Goal: Book appointment/travel/reservation

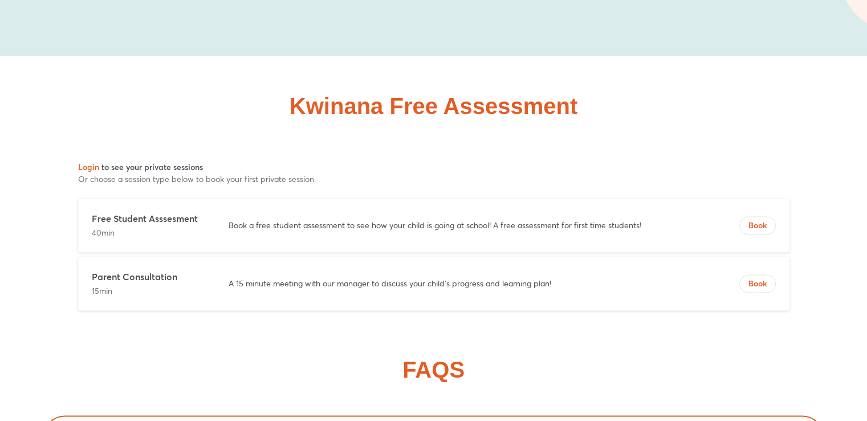
scroll to position [6093, 0]
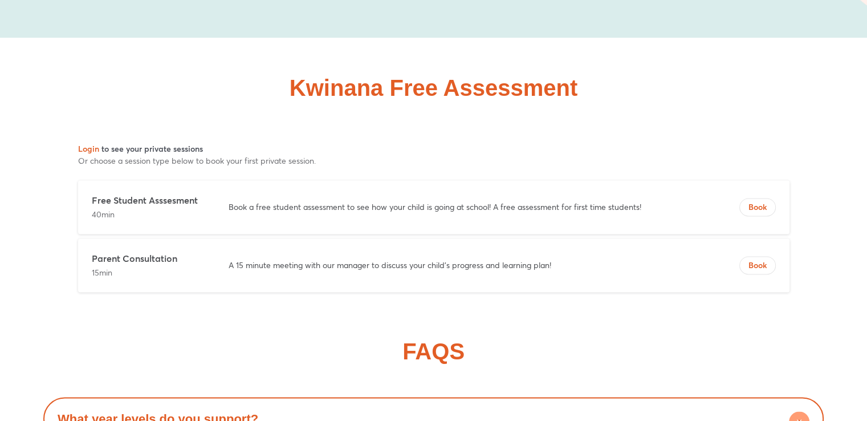
click at [186, 194] on p "Free Student Asssesment" at bounding box center [149, 200] width 114 height 13
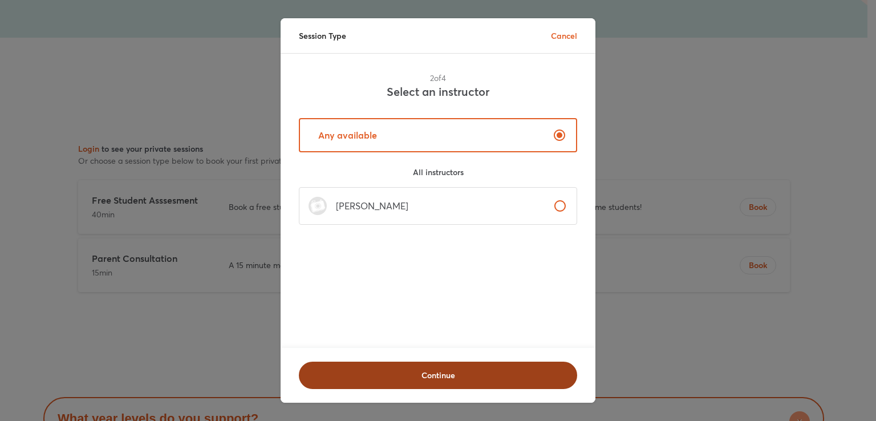
click at [401, 369] on span "Continue" at bounding box center [438, 374] width 249 height 11
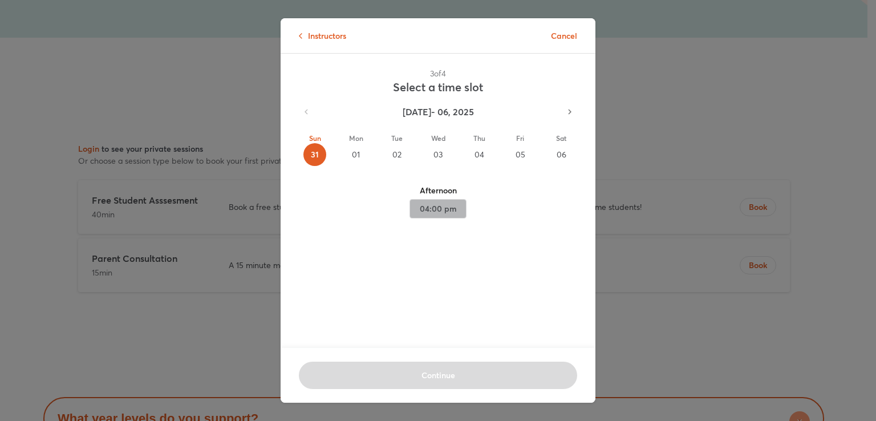
click at [438, 206] on span "04:00 pm" at bounding box center [438, 209] width 38 height 14
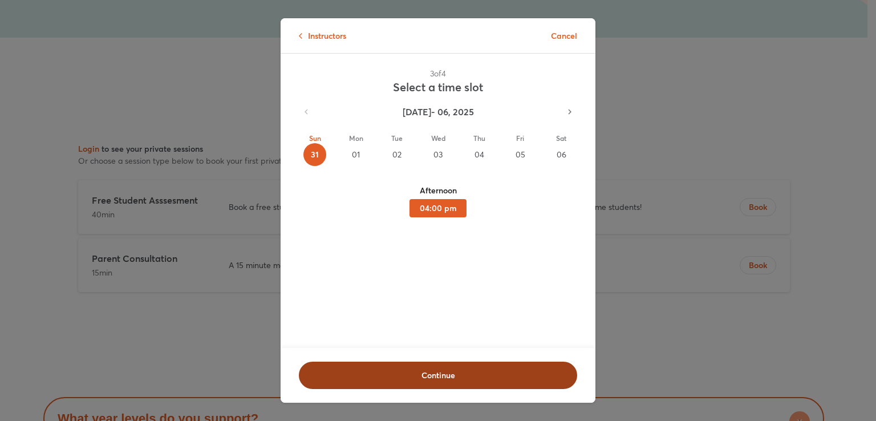
click at [413, 369] on span "Continue" at bounding box center [438, 374] width 249 height 11
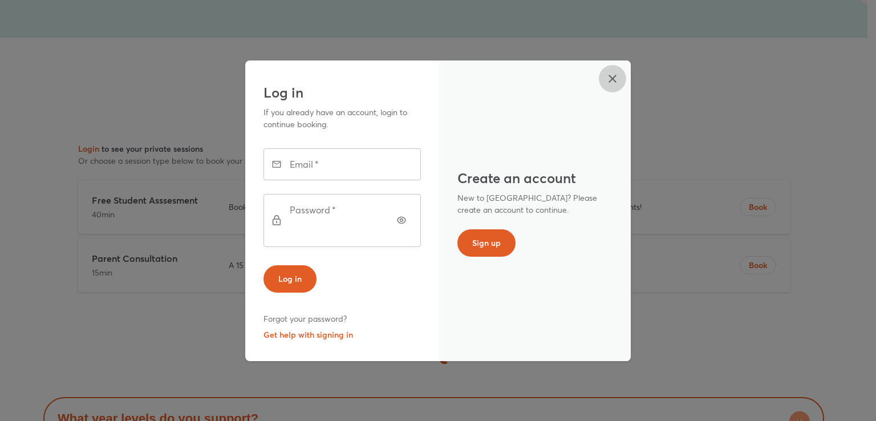
click at [609, 86] on icon "button" at bounding box center [612, 79] width 14 height 14
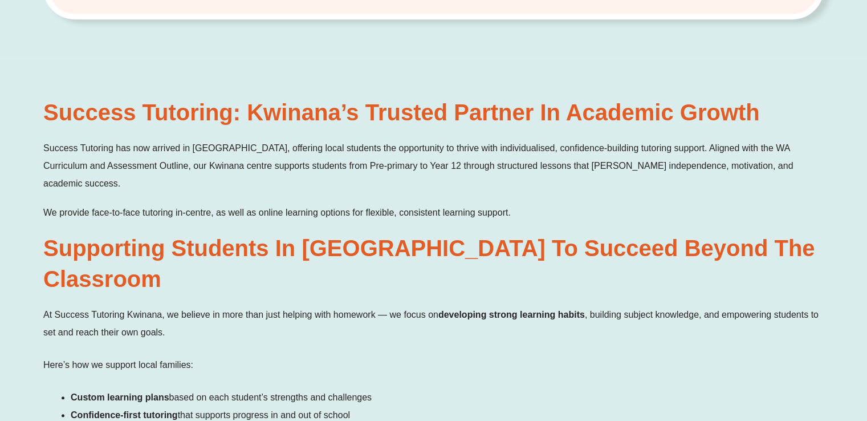
scroll to position [379, 0]
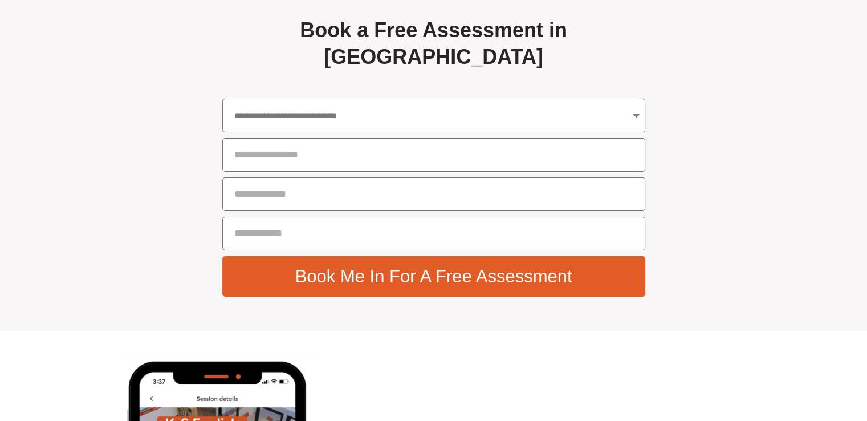
scroll to position [4101, 0]
